Goal: Task Accomplishment & Management: Manage account settings

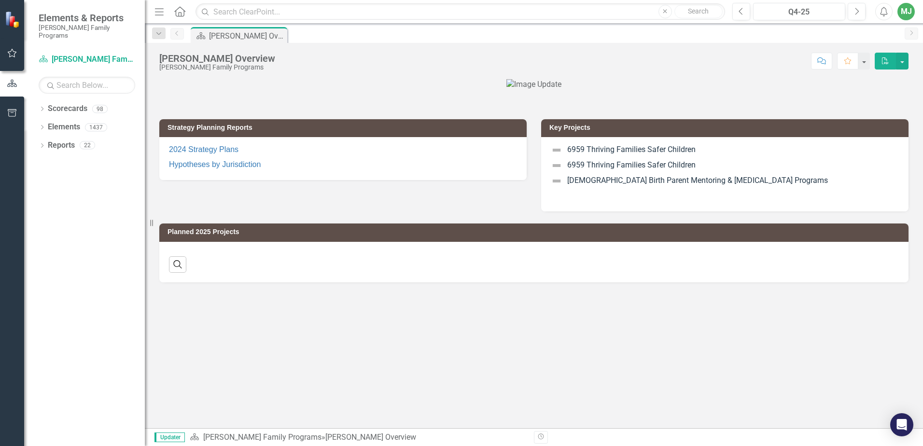
click at [42, 107] on icon "Dropdown" at bounding box center [42, 109] width 7 height 5
click at [46, 124] on icon "Dropdown" at bounding box center [46, 127] width 7 height 6
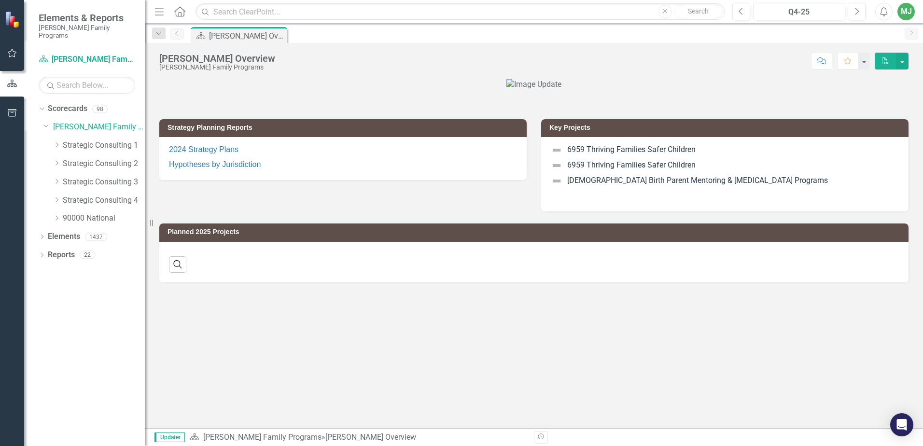
click at [56, 179] on icon "Dropdown" at bounding box center [56, 182] width 7 height 6
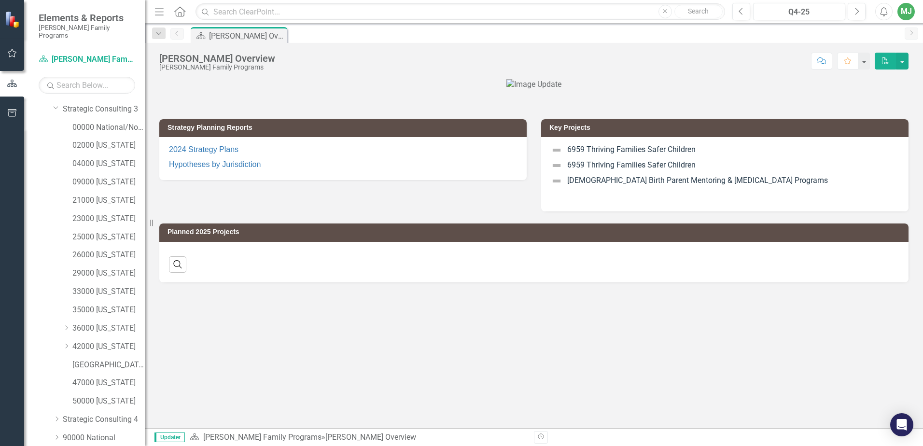
scroll to position [104, 0]
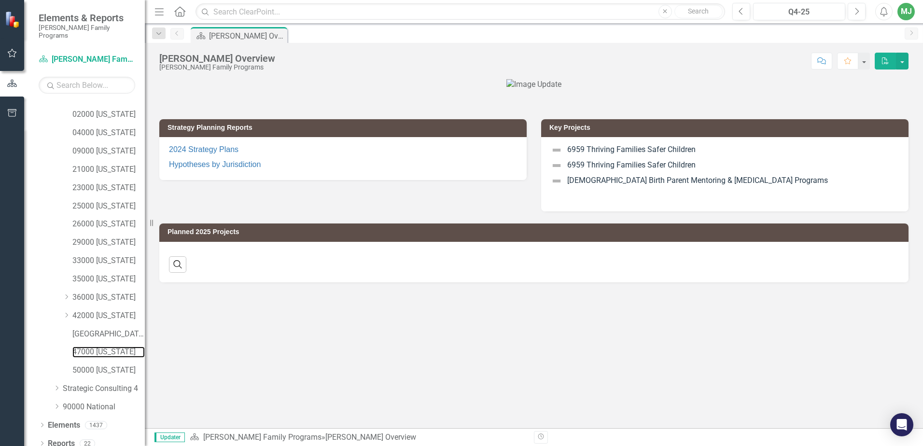
click at [98, 347] on link "47000 [US_STATE]" at bounding box center [108, 352] width 72 height 11
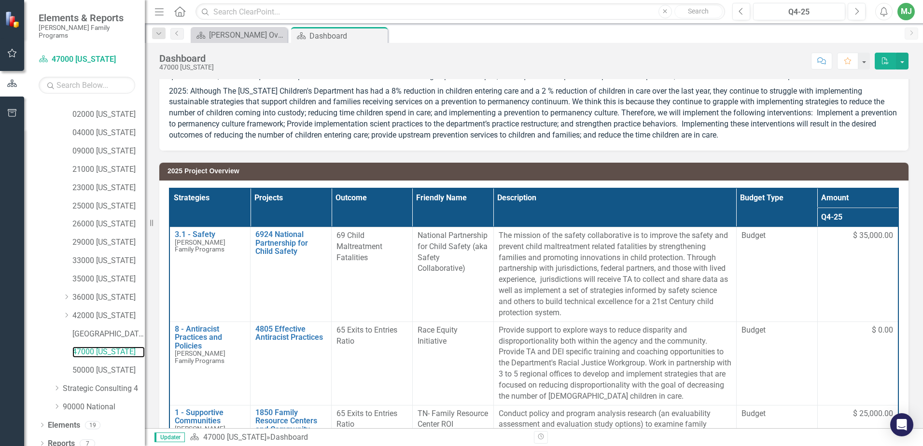
scroll to position [85, 0]
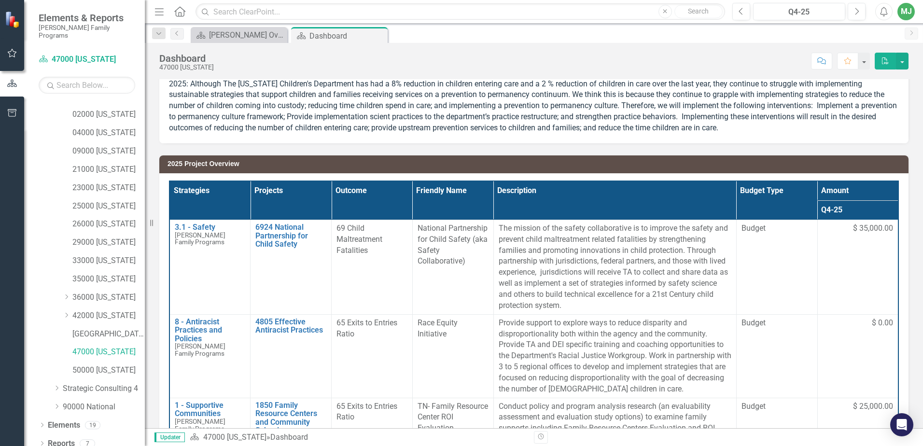
click at [42, 423] on icon "Dropdown" at bounding box center [42, 425] width 7 height 5
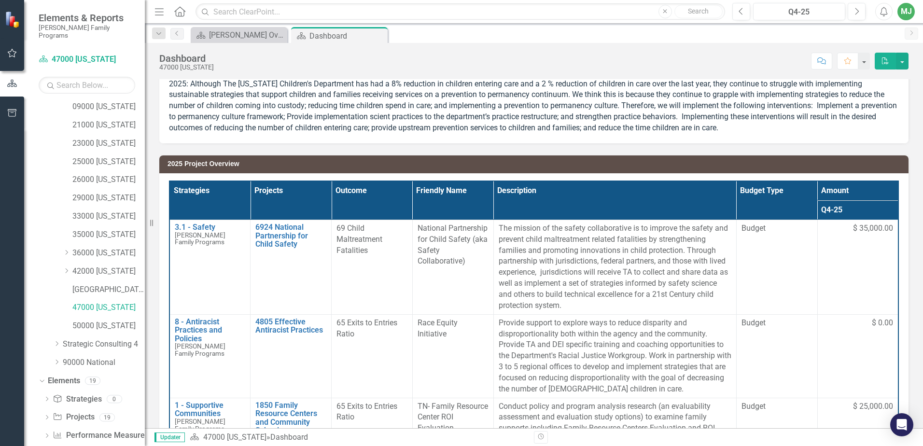
scroll to position [159, 0]
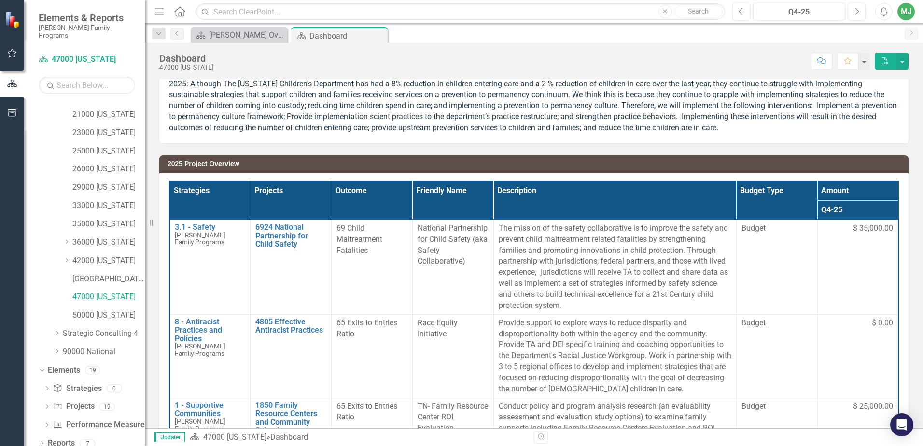
click at [41, 442] on icon "Dropdown" at bounding box center [42, 444] width 7 height 5
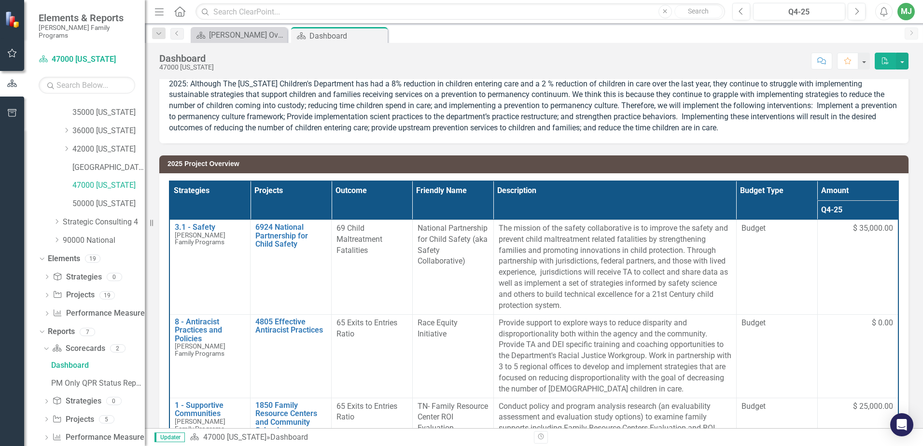
scroll to position [271, 0]
click at [72, 378] on div "PM Only QPR Status Report" at bounding box center [98, 382] width 94 height 9
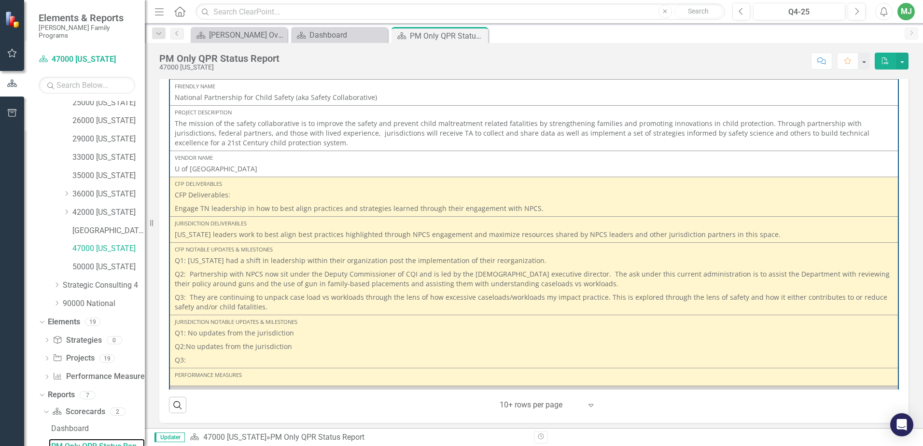
scroll to position [288, 0]
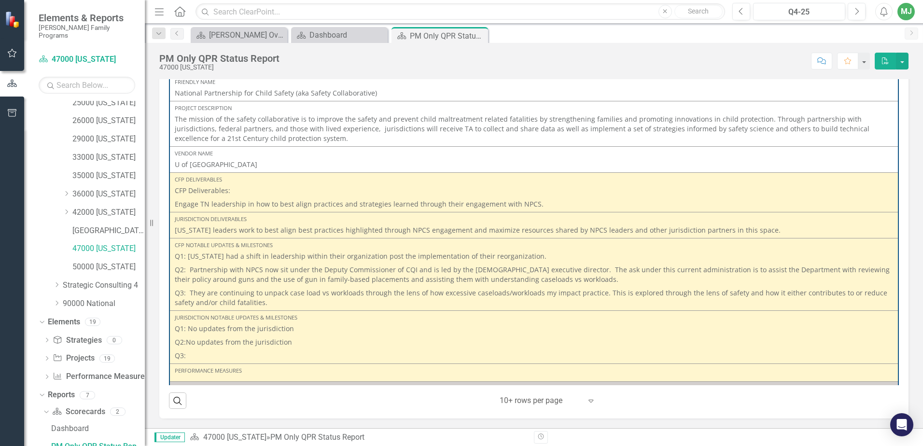
click at [197, 352] on p "Q3:" at bounding box center [534, 355] width 718 height 12
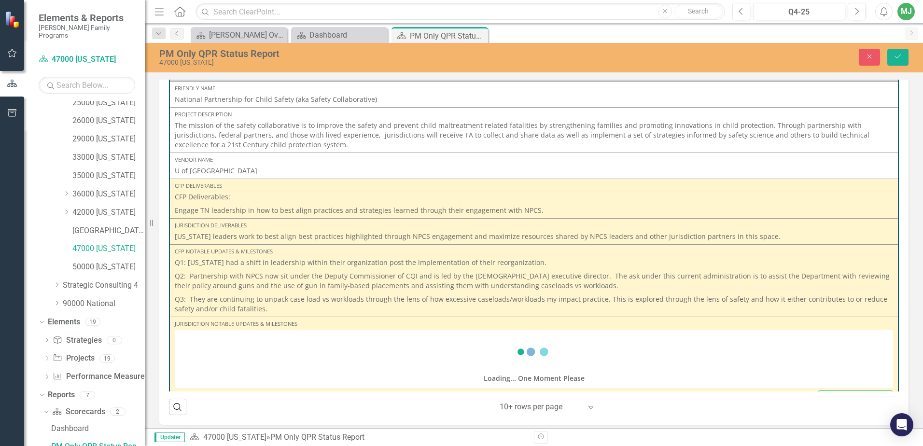
scroll to position [294, 0]
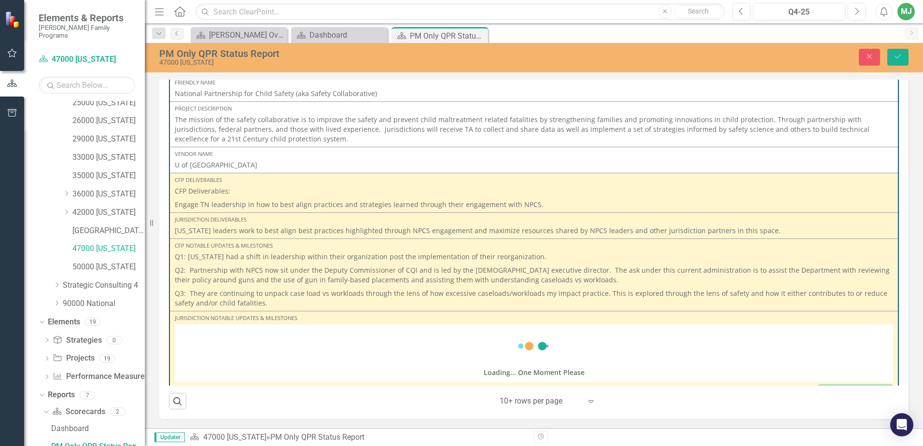
click at [197, 352] on div "Loading... One Moment Please" at bounding box center [534, 355] width 718 height 56
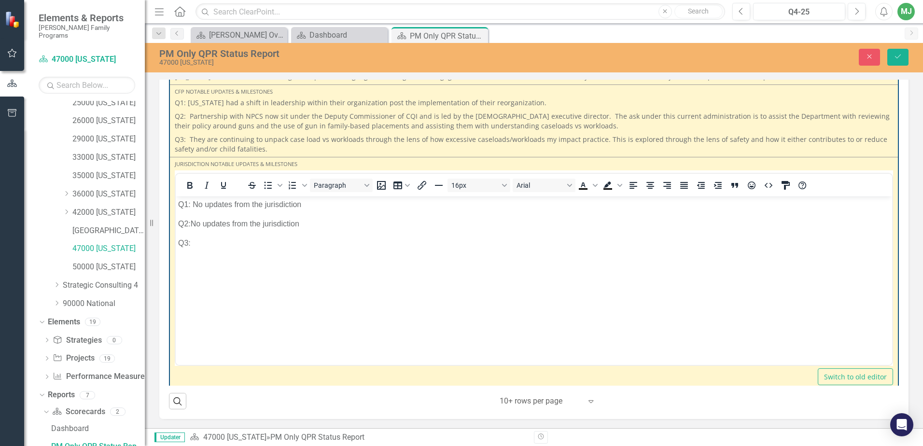
scroll to position [157, 0]
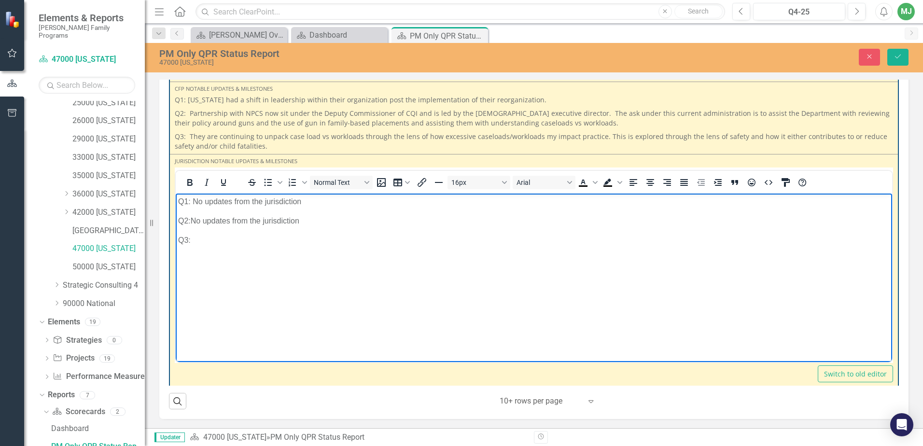
click at [201, 241] on p "Q3:" at bounding box center [534, 241] width 712 height 12
drag, startPoint x: 305, startPoint y: 240, endPoint x: 190, endPoint y: 244, distance: 115.0
click at [190, 244] on p "Q3: No additional updates from [GEOGRAPHIC_DATA]" at bounding box center [534, 241] width 712 height 12
copy p "No additional updates from [GEOGRAPHIC_DATA]"
click at [230, 281] on body "Q1: No updates from the jurisdiction Q2:No updates from the jurisdiction Q3: No…" at bounding box center [534, 266] width 717 height 145
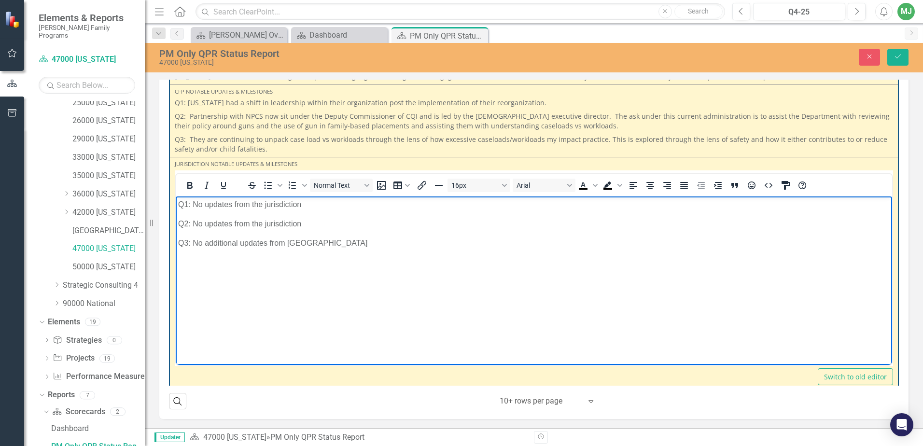
scroll to position [127, 0]
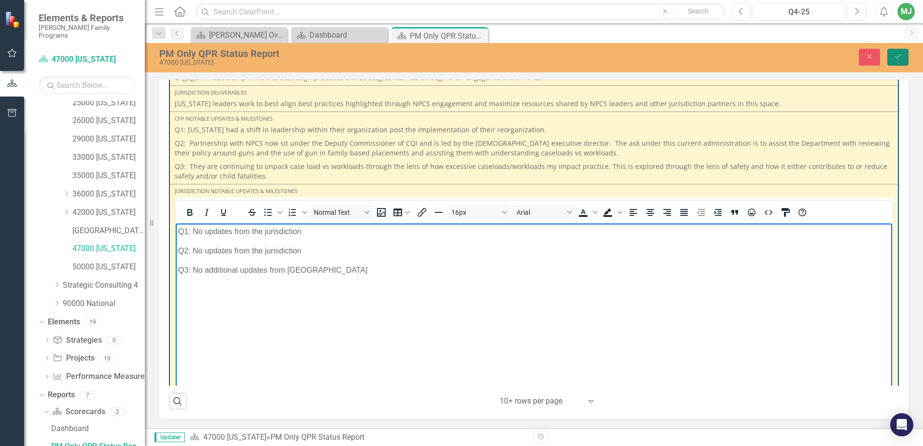
click at [893, 59] on button "Save" at bounding box center [897, 57] width 21 height 17
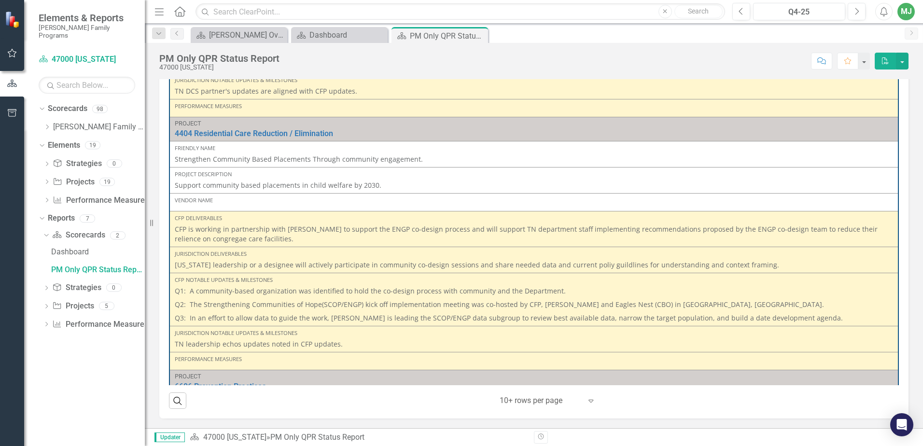
scroll to position [810, 0]
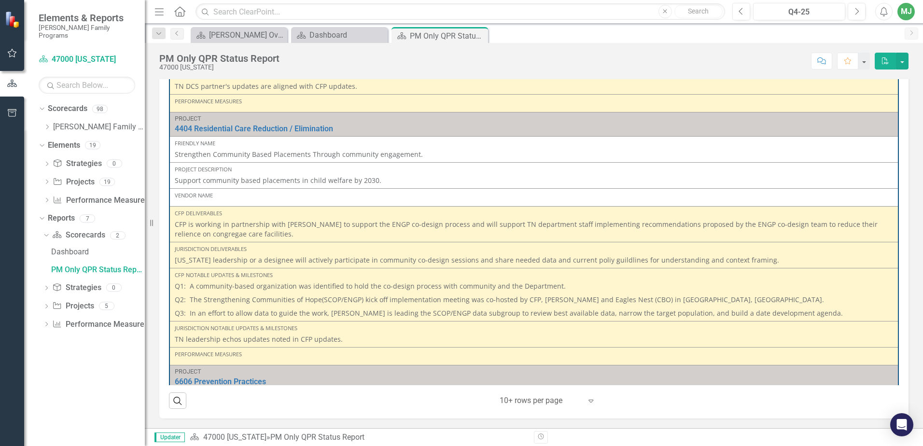
click at [895, 230] on div "Project 6924 National Partnership for Child Safety Link Open Element Friendly N…" at bounding box center [533, 230] width 749 height 375
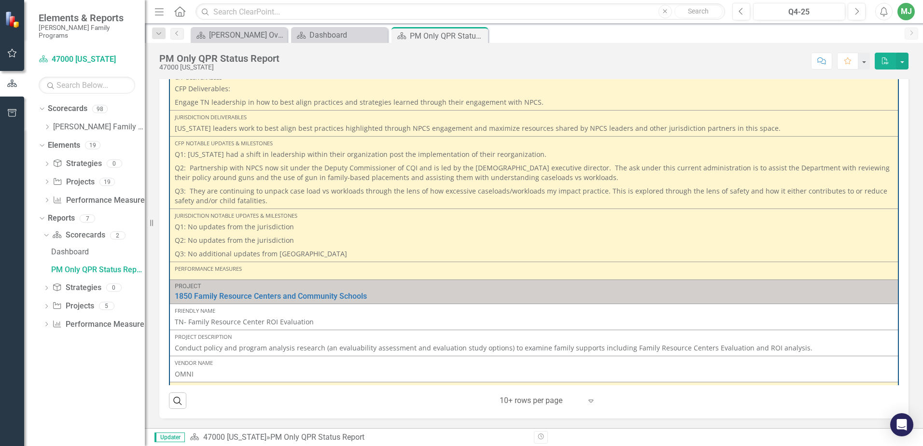
scroll to position [90, 0]
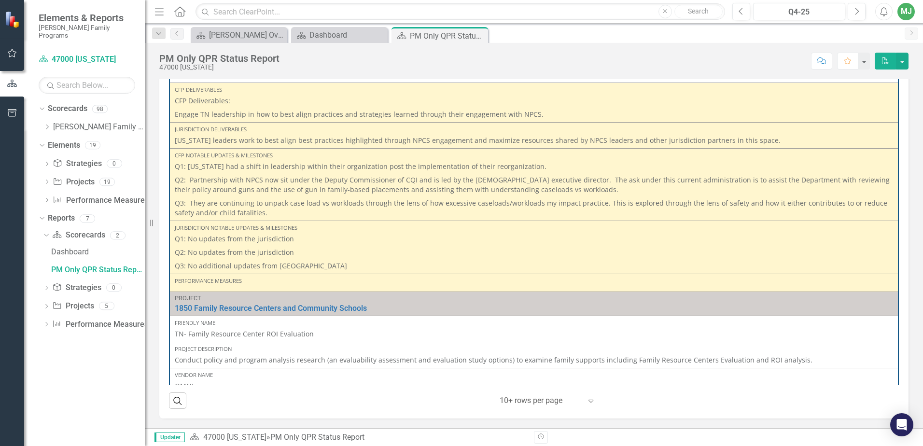
click at [47, 125] on icon at bounding box center [47, 127] width 2 height 5
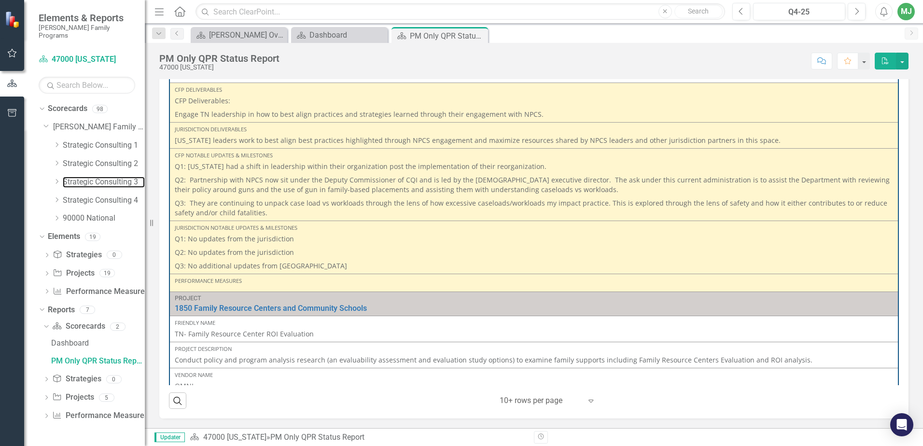
click at [90, 177] on link "Strategic Consulting 3" at bounding box center [104, 182] width 82 height 11
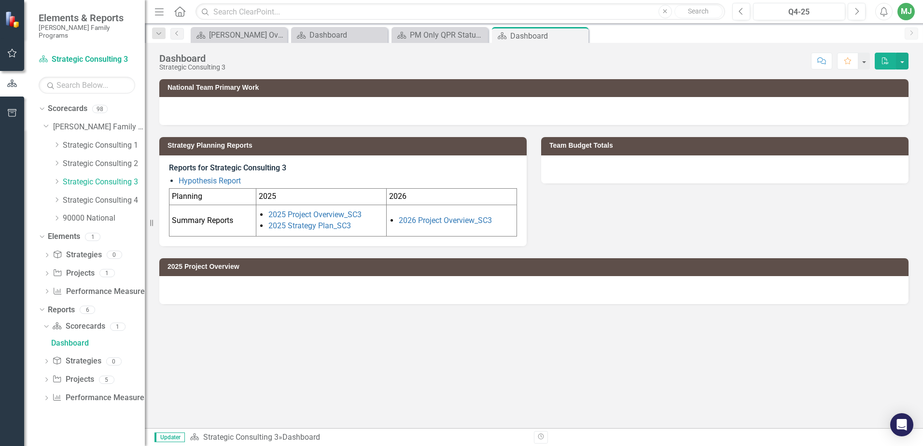
click at [57, 179] on icon "Dropdown" at bounding box center [56, 182] width 7 height 6
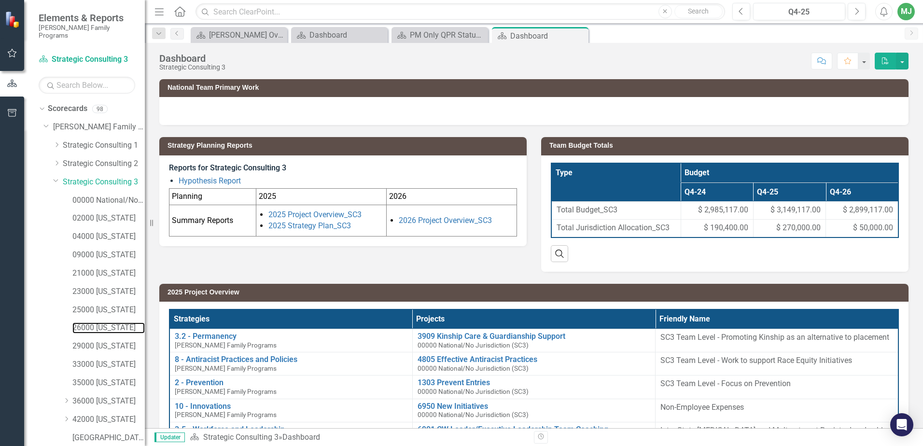
click at [111, 323] on link "26000 [US_STATE]" at bounding box center [108, 328] width 72 height 11
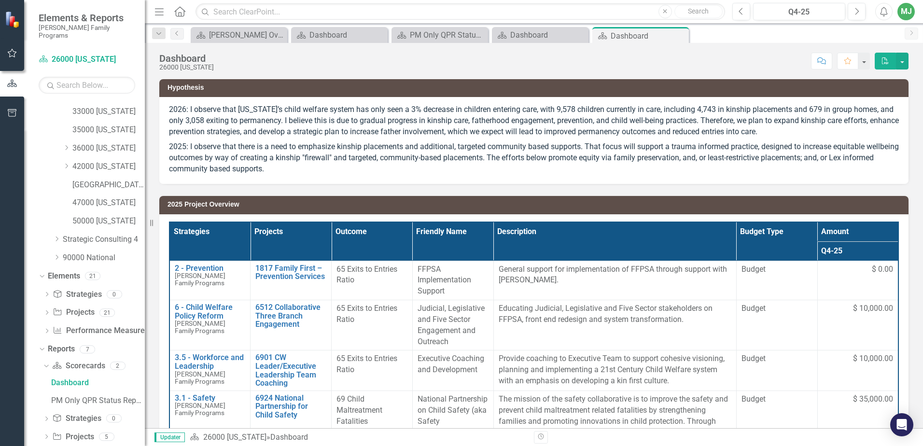
scroll to position [260, 0]
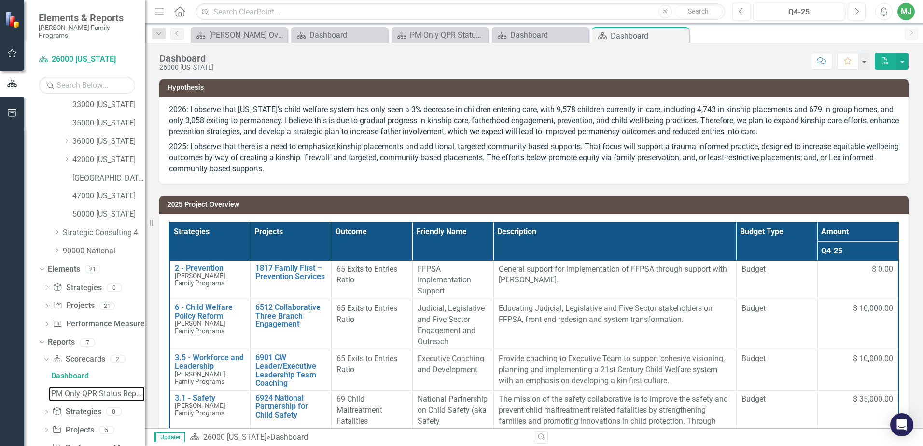
click at [63, 390] on div "PM Only QPR Status Report" at bounding box center [98, 394] width 94 height 9
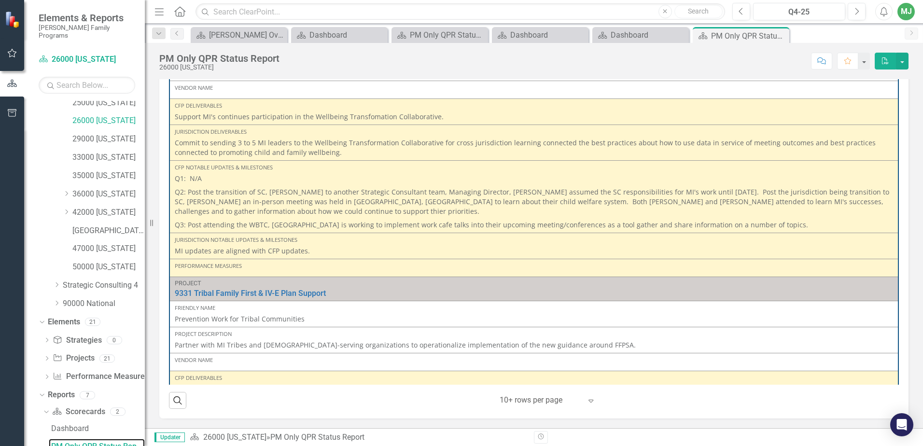
scroll to position [1546, 0]
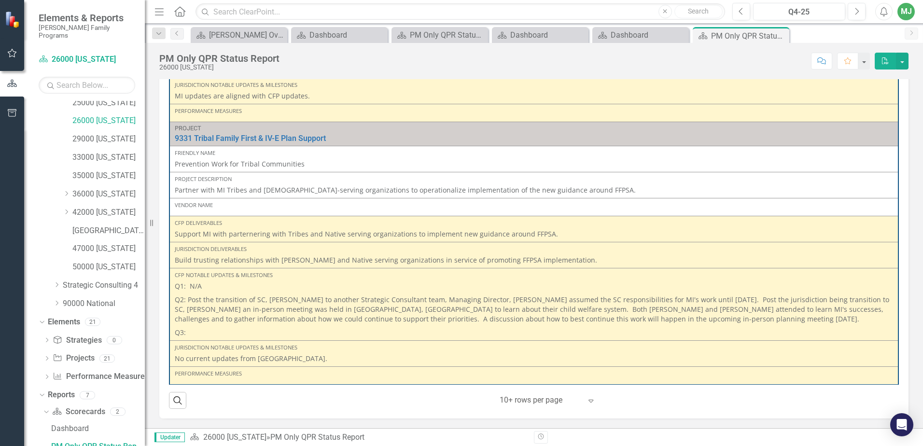
click at [893, 371] on div "Project 1817 Family First – Prevention Services Link Open Element Friendly Name…" at bounding box center [533, 230] width 749 height 375
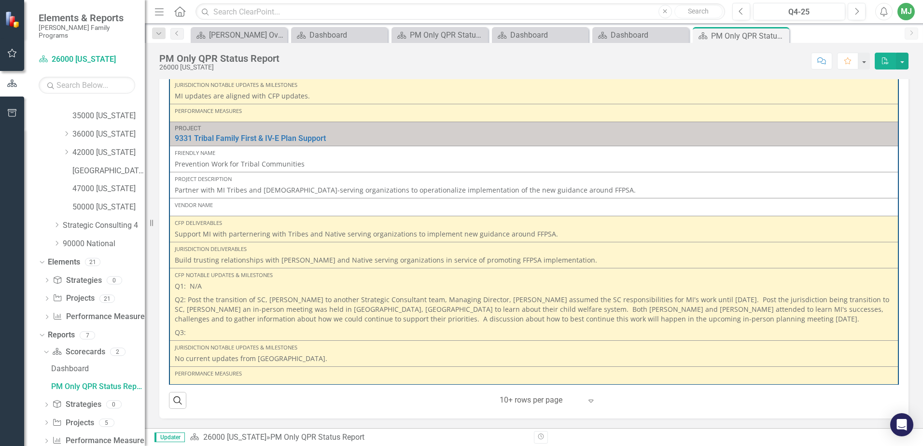
scroll to position [279, 0]
